Goal: Book appointment/travel/reservation

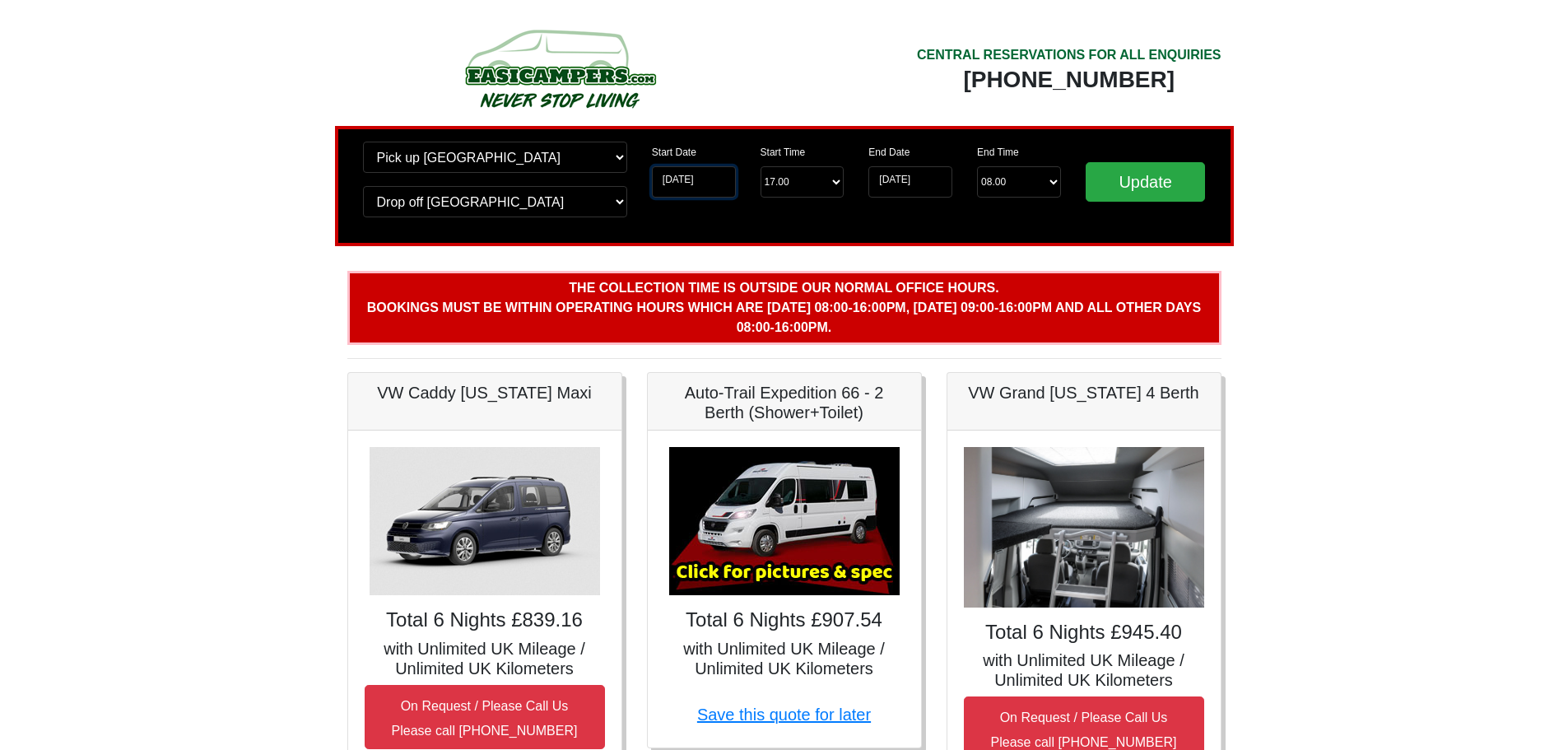
click at [687, 179] on input "[DATE]" at bounding box center [694, 182] width 84 height 31
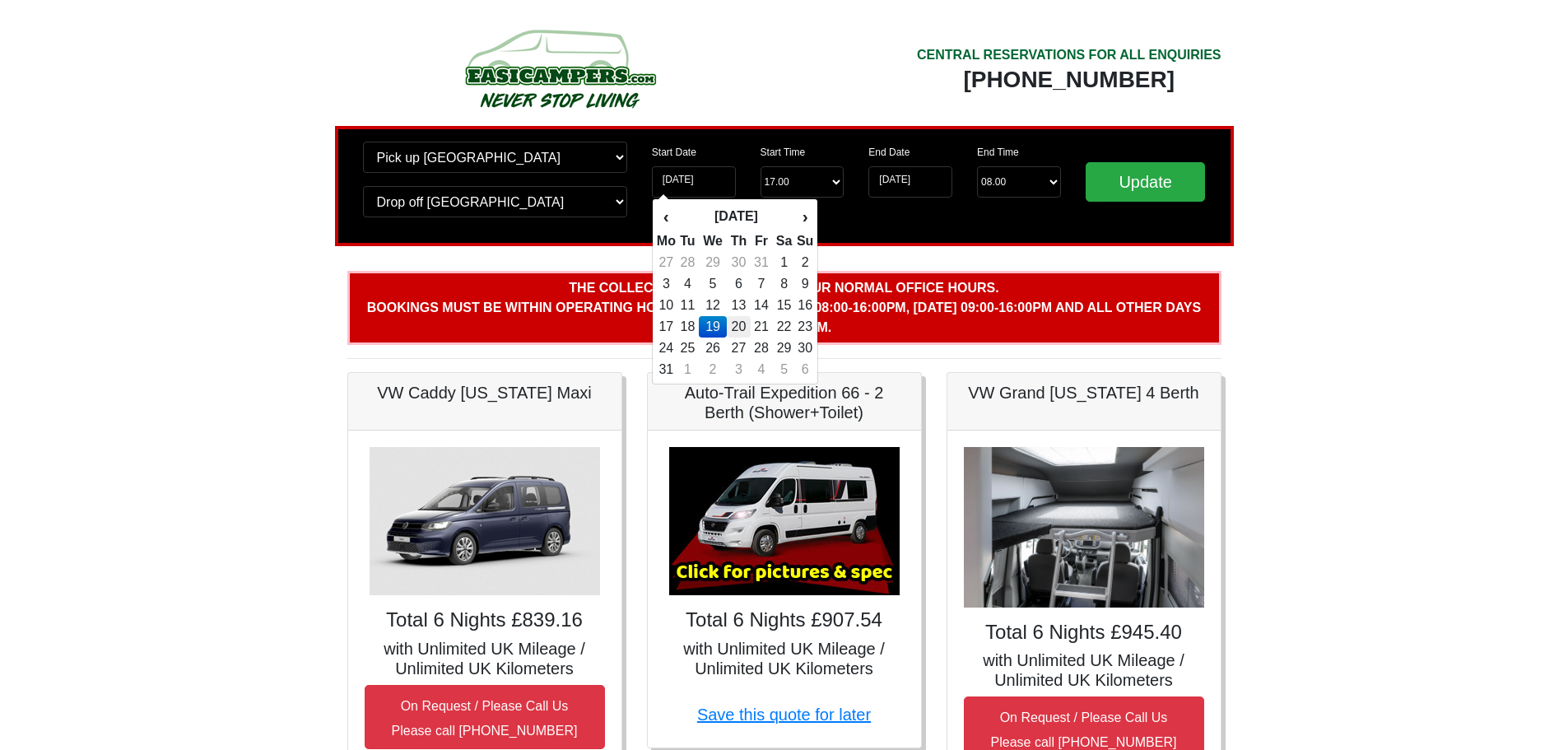
click at [742, 330] on td "20" at bounding box center [739, 327] width 24 height 21
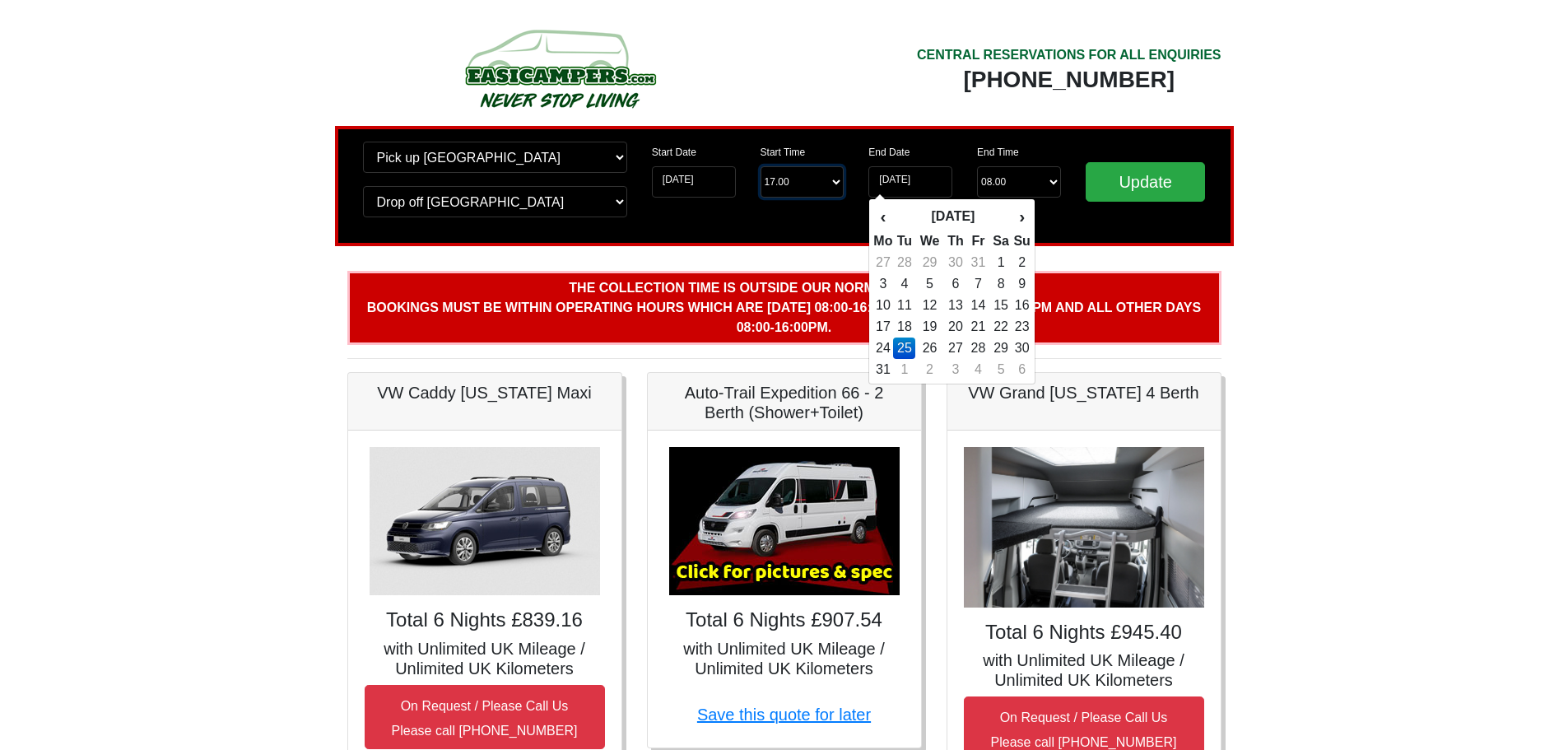
click at [796, 174] on select "Start Time 17.00 -------- 11.00 am ([DATE] & [DATE] Only) 12.00 pm ([DATE]) 13.…" at bounding box center [802, 182] width 84 height 31
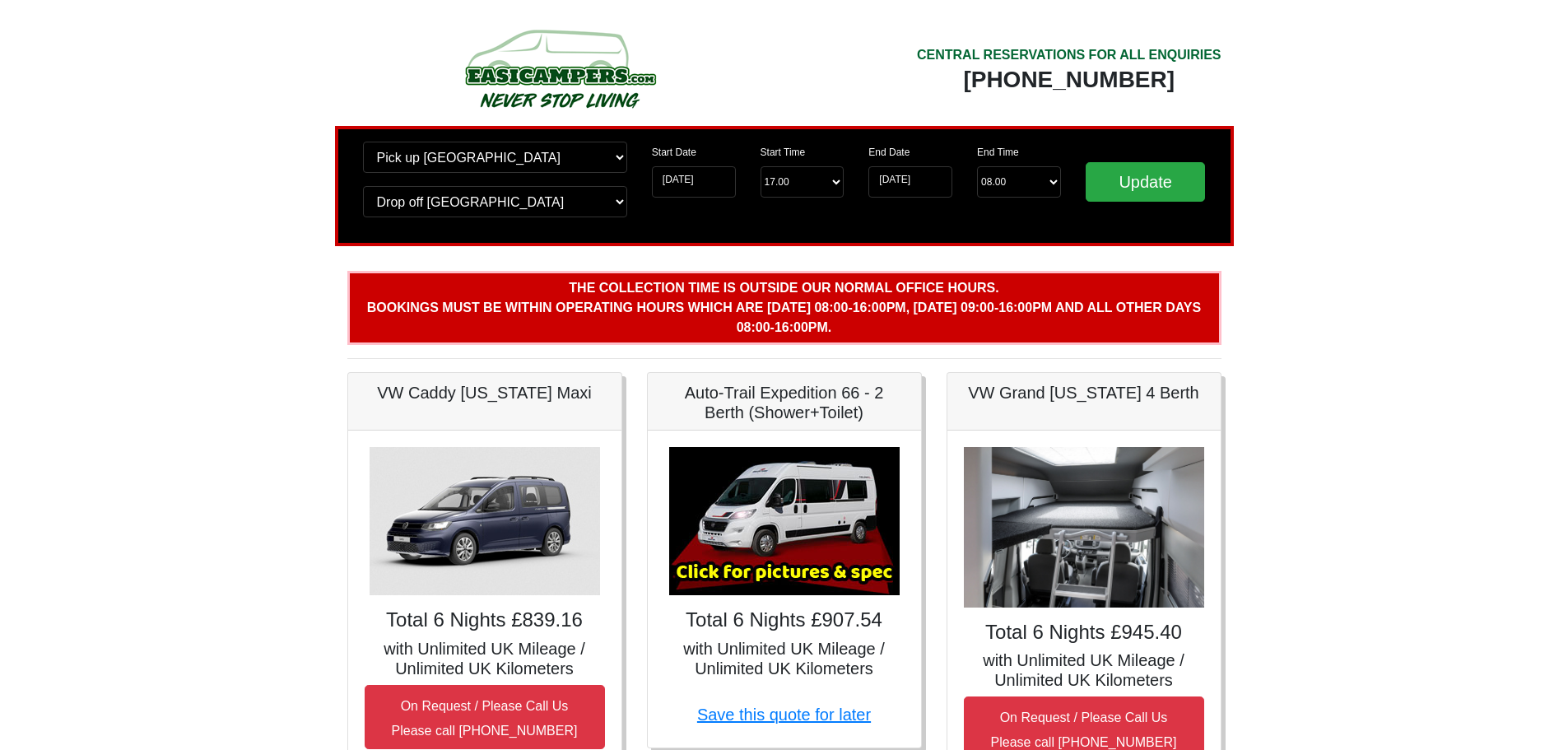
click at [709, 212] on div "Start Date [DATE] Start Time Start Time 17.00 -------- 11.00 am ([DATE] & [DATE…" at bounding box center [748, 186] width 218 height 89
click at [706, 183] on input "[DATE]" at bounding box center [694, 182] width 84 height 31
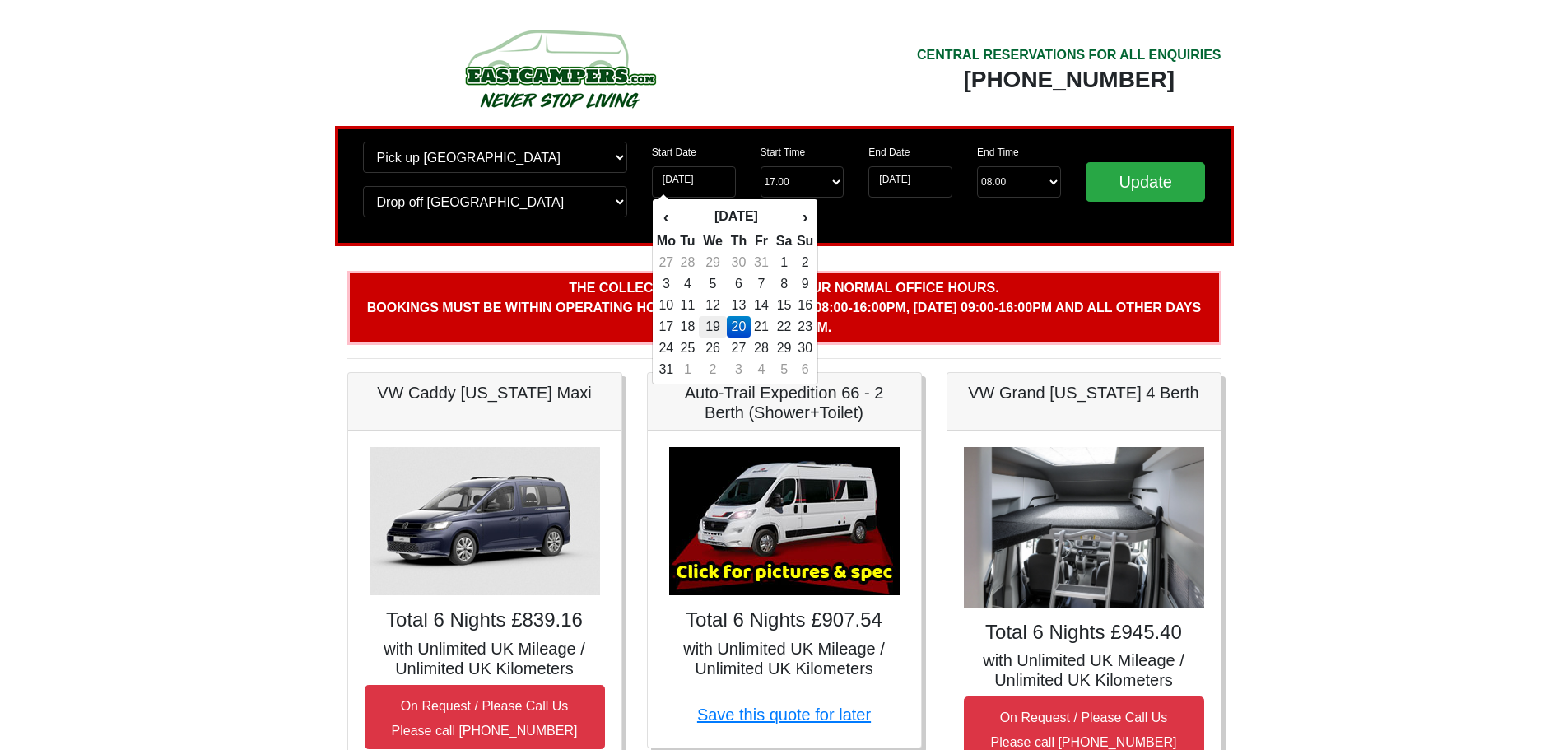
click at [719, 322] on td "19" at bounding box center [712, 327] width 28 height 21
type input "[DATE]"
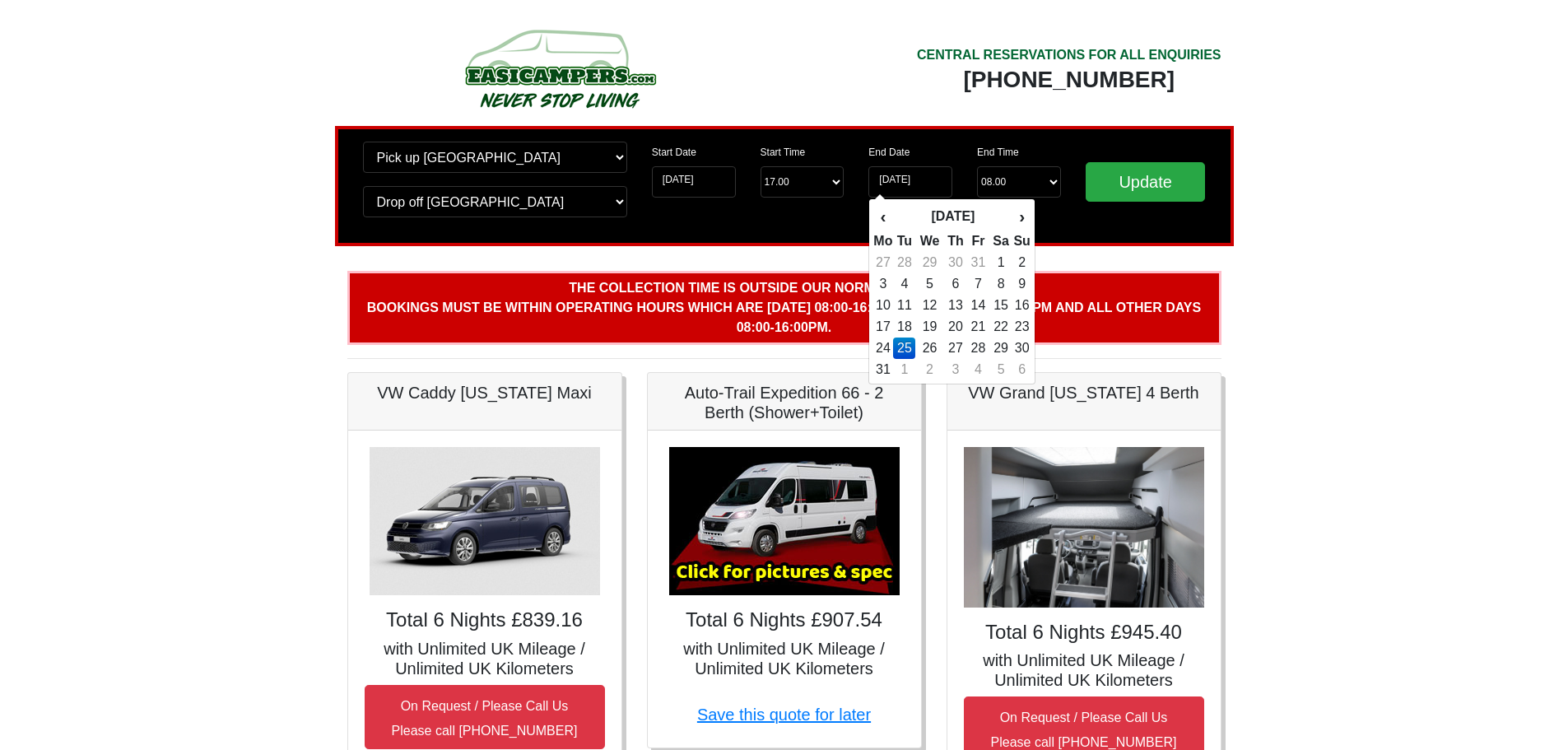
click at [710, 222] on div "Start Date [DATE] Start Time Start Time 17.00 -------- 11.00 am ([DATE] & [DATE…" at bounding box center [748, 186] width 218 height 89
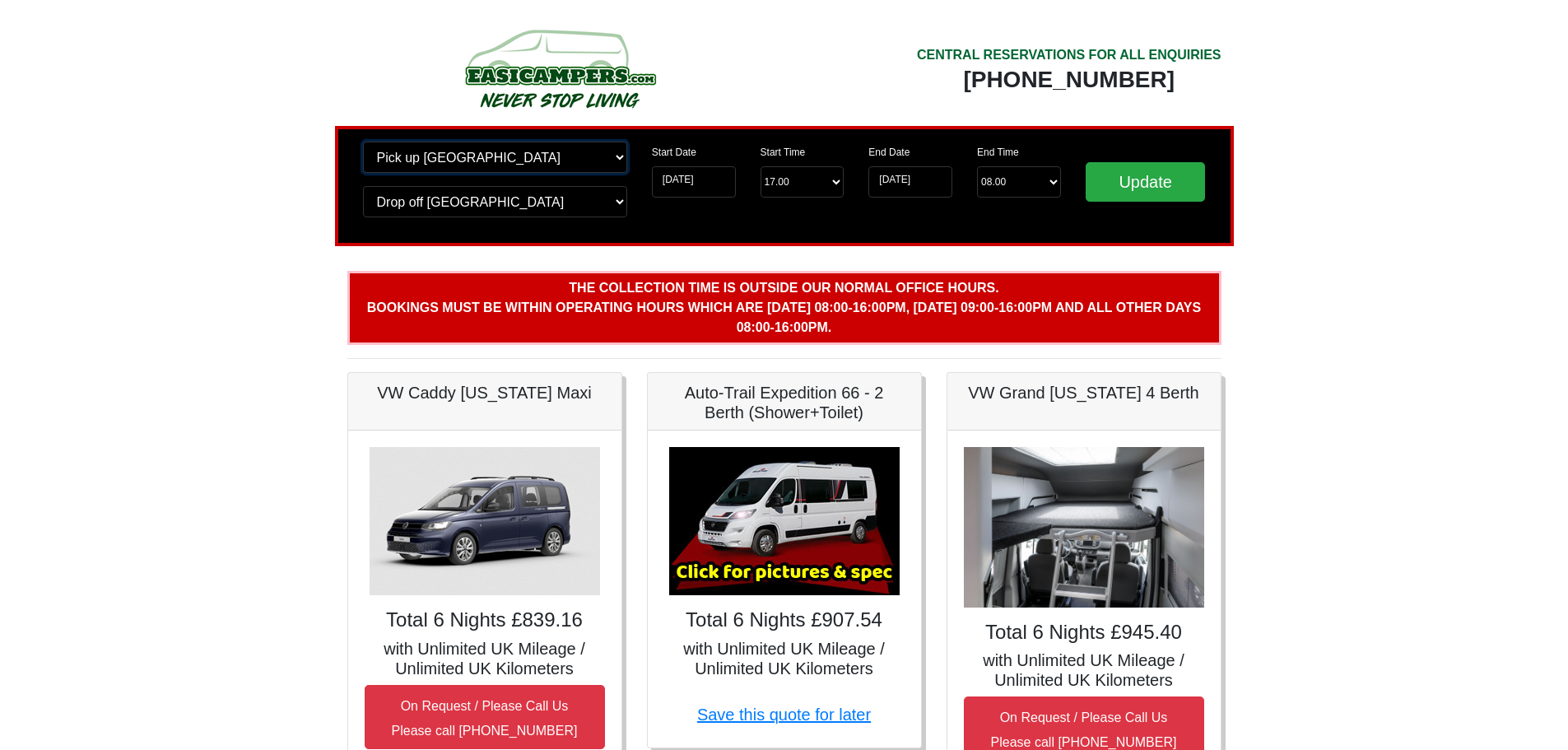
click at [441, 159] on select "Change pick up location? Pick up [GEOGRAPHIC_DATA] [GEOGRAPHIC_DATA] [GEOGRAPHI…" at bounding box center [495, 157] width 264 height 31
select select "PRE1"
click at [363, 141] on select "Change pick up location? Pick up [GEOGRAPHIC_DATA] [GEOGRAPHIC_DATA] [GEOGRAPHI…" at bounding box center [495, 157] width 264 height 31
click at [471, 209] on select "Change drop off location? Drop off [GEOGRAPHIC_DATA] [GEOGRAPHIC_DATA] [GEOGRAP…" at bounding box center [495, 201] width 264 height 31
select select "PRE1"
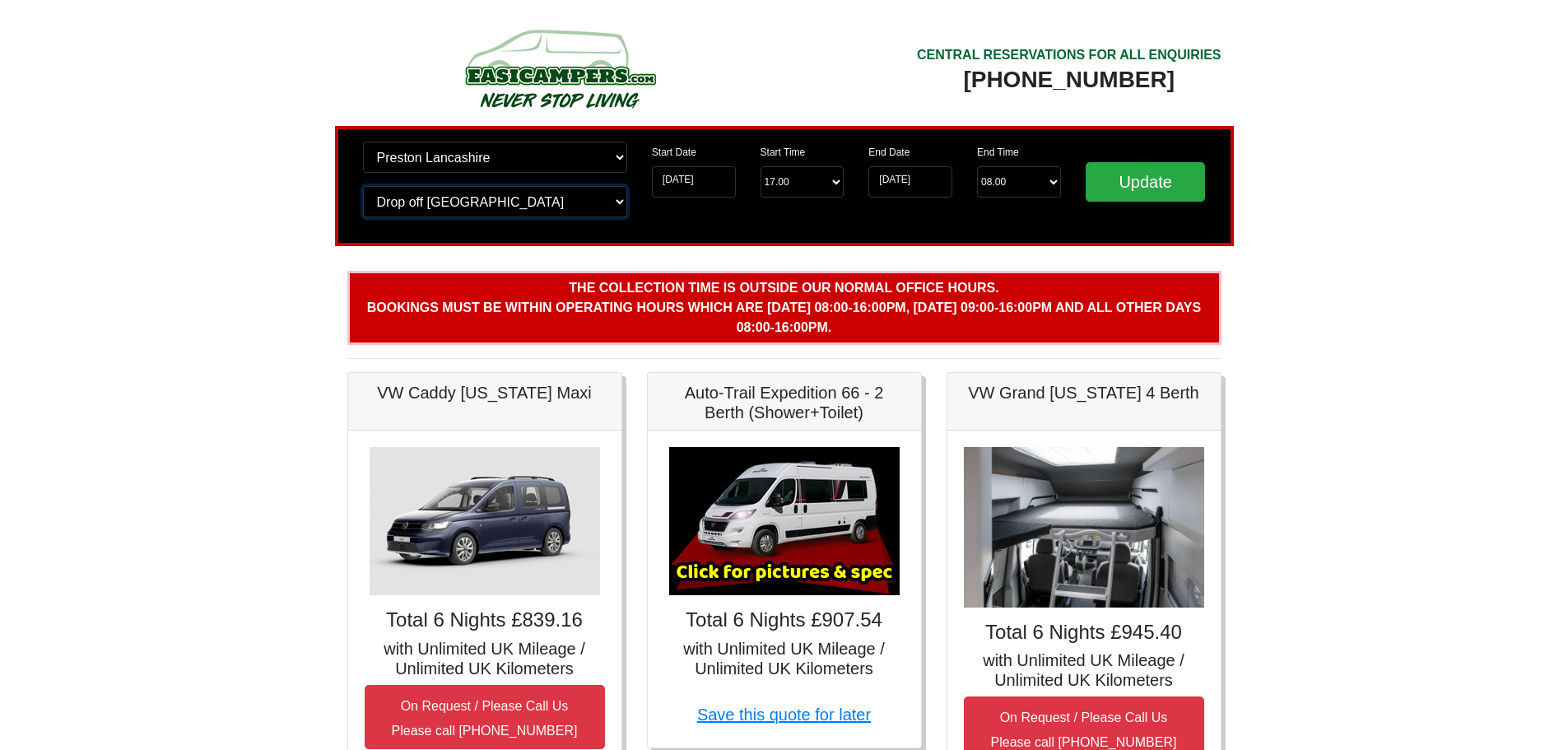
click at [363, 186] on select "Change drop off location? Drop off [GEOGRAPHIC_DATA] [GEOGRAPHIC_DATA] [GEOGRAP…" at bounding box center [495, 201] width 264 height 31
click at [1134, 183] on input "Update" at bounding box center [1146, 182] width 120 height 39
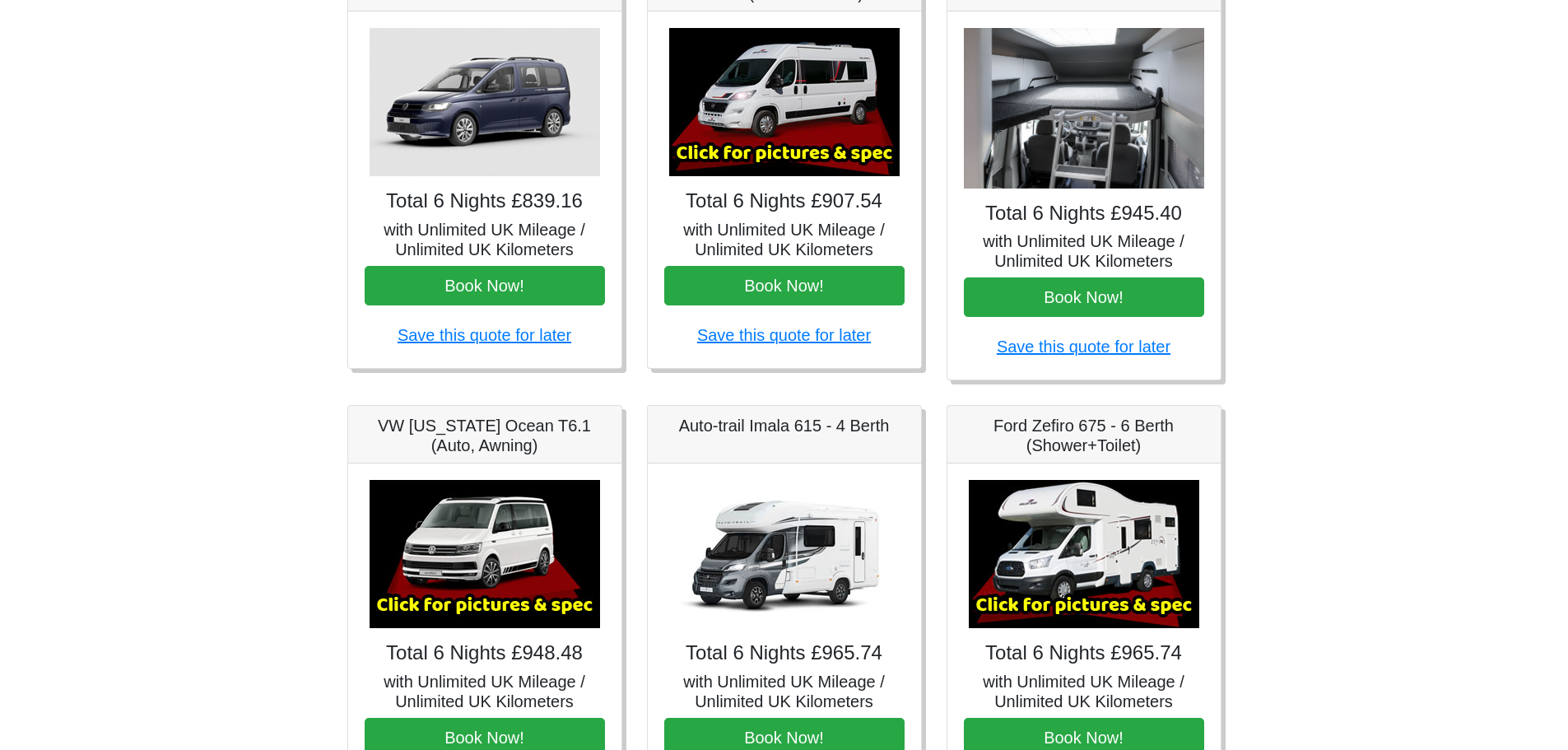
scroll to position [317, 0]
